Goal: Task Accomplishment & Management: Manage account settings

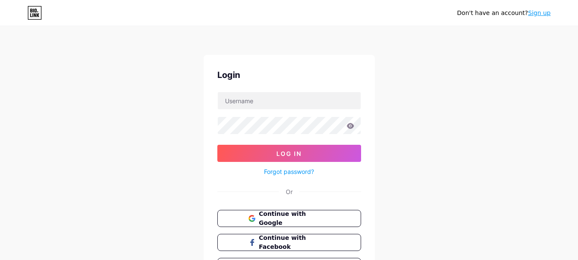
click at [281, 91] on div "Login Log In Forgot password? Or Continue with Google Continue with Facebook Co…" at bounding box center [289, 172] width 171 height 234
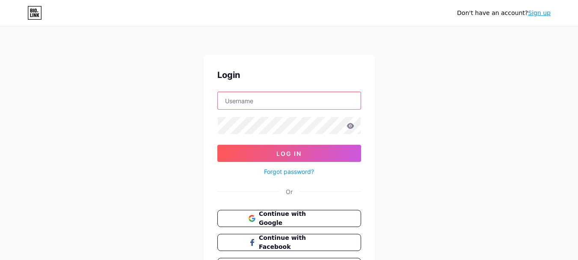
click at [281, 95] on input "text" at bounding box center [289, 100] width 143 height 17
type input "[EMAIL_ADDRESS][DOMAIN_NAME]"
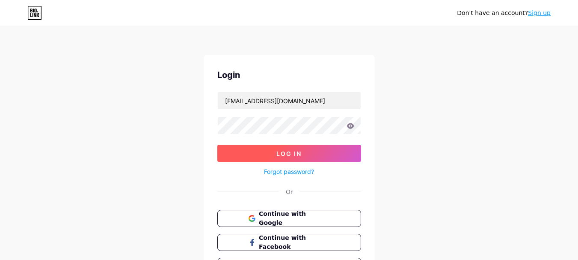
click at [345, 151] on button "Log In" at bounding box center [290, 153] width 144 height 17
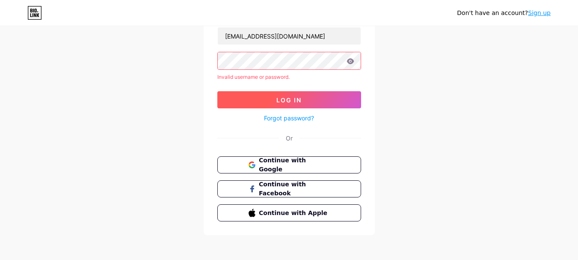
scroll to position [67, 0]
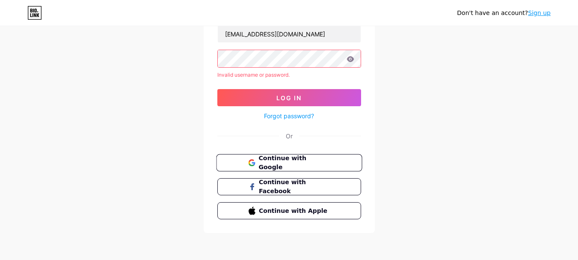
click at [284, 160] on span "Continue with Google" at bounding box center [295, 163] width 72 height 18
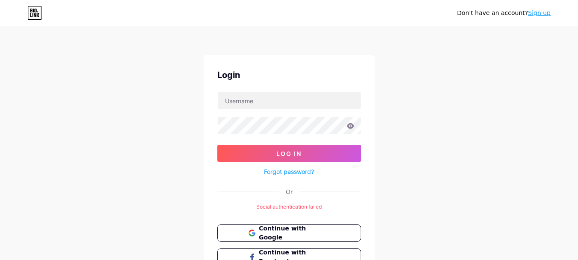
click at [542, 10] on link "Sign up" at bounding box center [539, 12] width 23 height 7
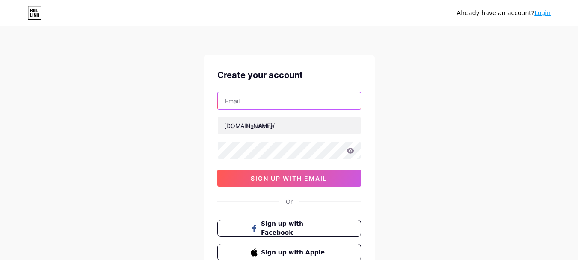
click at [283, 96] on input "text" at bounding box center [289, 100] width 143 height 17
type input "[EMAIL_ADDRESS][DOMAIN_NAME]"
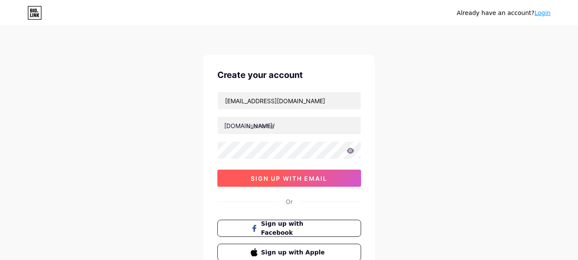
click at [253, 179] on span "sign up with email" at bounding box center [289, 178] width 77 height 7
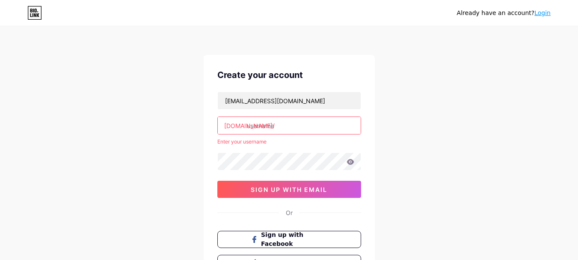
click at [282, 130] on input "text" at bounding box center [289, 125] width 143 height 17
paste input "10twentyfivefm"
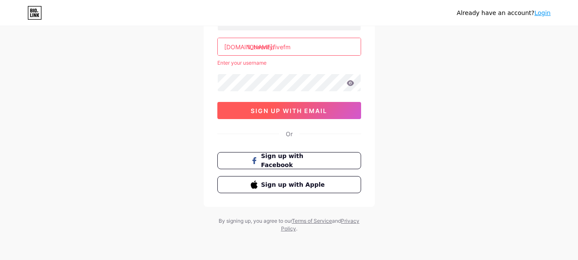
click at [282, 107] on span "sign up with email" at bounding box center [289, 110] width 77 height 7
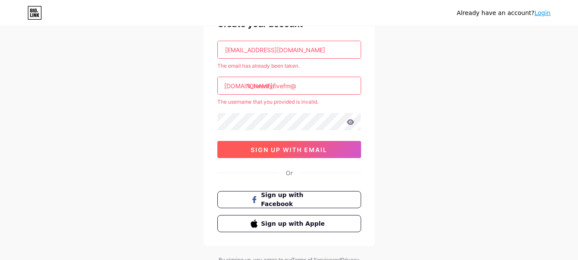
scroll to position [36, 0]
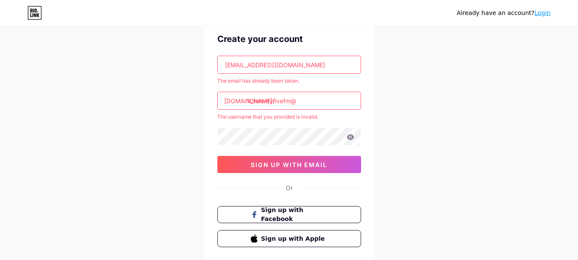
click at [309, 98] on input "10twentyfivefm@" at bounding box center [289, 100] width 143 height 17
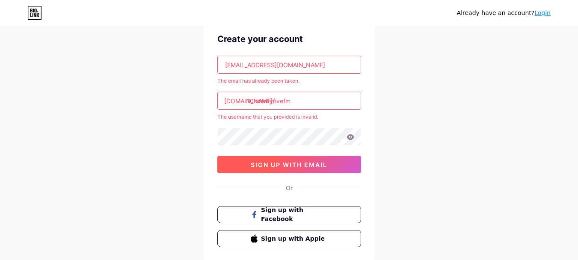
type input "10twentyfivefm"
click at [289, 162] on span "sign up with email" at bounding box center [289, 164] width 77 height 7
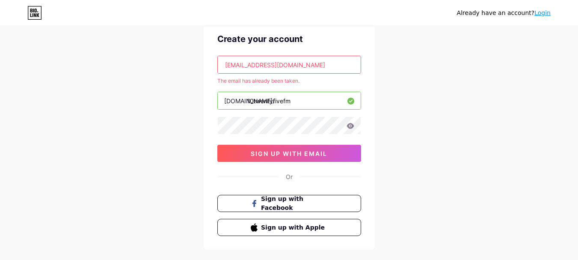
click at [297, 96] on input "10twentyfivefm" at bounding box center [289, 100] width 143 height 17
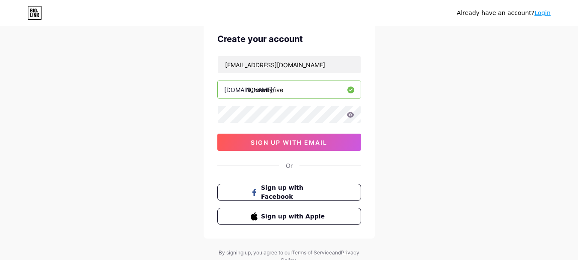
type input "10twentyfive"
click at [542, 15] on link "Login" at bounding box center [543, 12] width 16 height 7
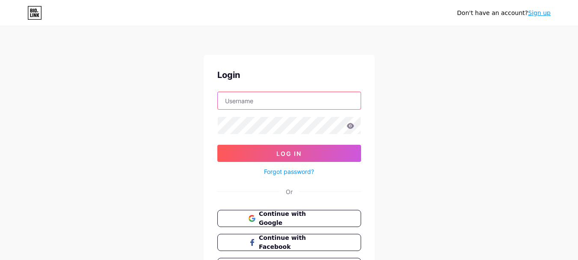
click at [271, 101] on input "text" at bounding box center [289, 100] width 143 height 17
type input "[EMAIL_ADDRESS][DOMAIN_NAME]"
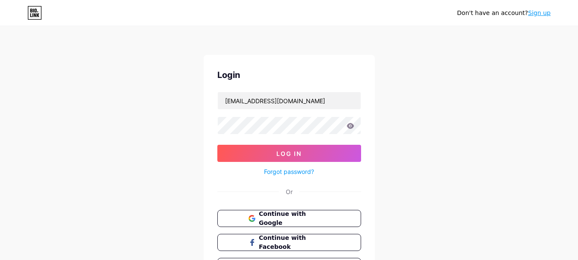
click at [293, 168] on link "Forgot password?" at bounding box center [289, 171] width 50 height 9
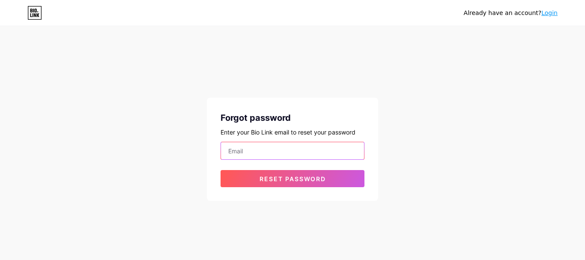
click at [288, 155] on input "email" at bounding box center [292, 150] width 143 height 17
type input "[EMAIL_ADDRESS][DOMAIN_NAME]"
click at [219, 169] on div "Forgot password Enter your Bio Link email to reset your password [EMAIL_ADDRESS…" at bounding box center [292, 149] width 171 height 103
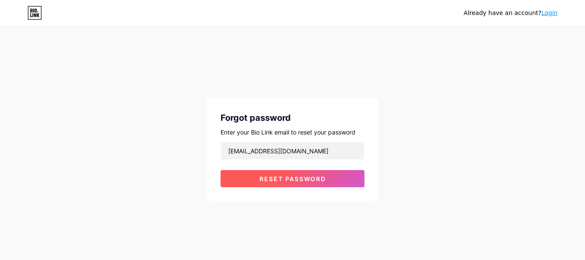
click at [241, 180] on button "Reset password" at bounding box center [293, 178] width 144 height 17
